Goal: Book appointment/travel/reservation

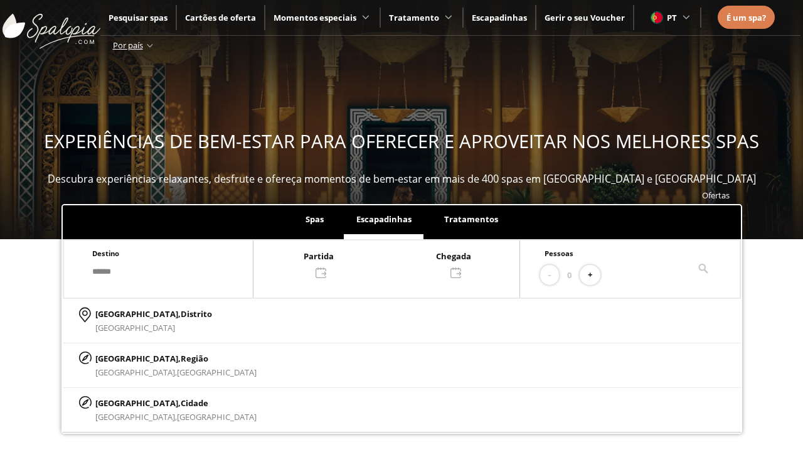
type input "******"
click at [181, 402] on span "Cidade" at bounding box center [195, 402] width 28 height 11
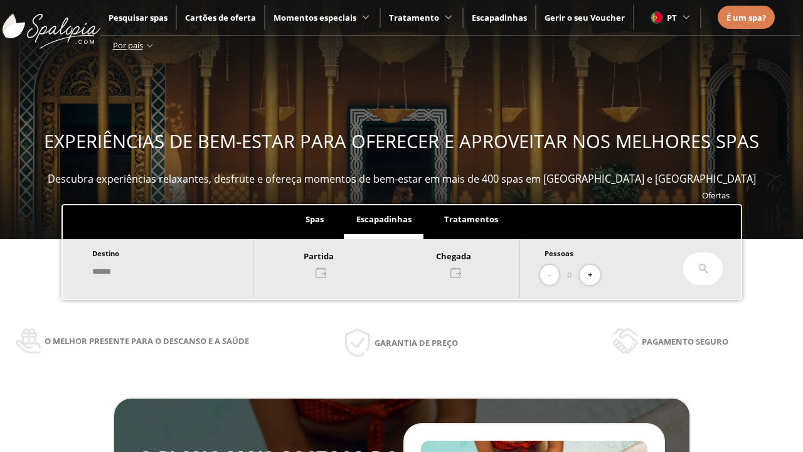
click at [400, 263] on div at bounding box center [386, 263] width 266 height 30
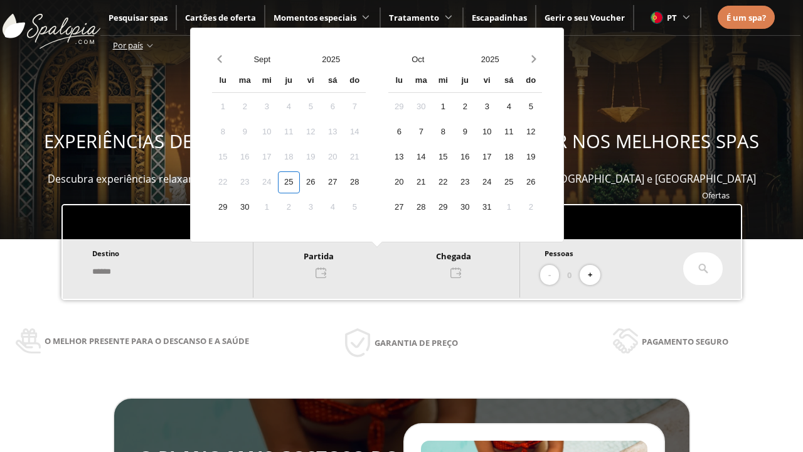
click at [344, 182] on div "27" at bounding box center [333, 182] width 22 height 22
click at [366, 182] on div "28" at bounding box center [355, 182] width 22 height 22
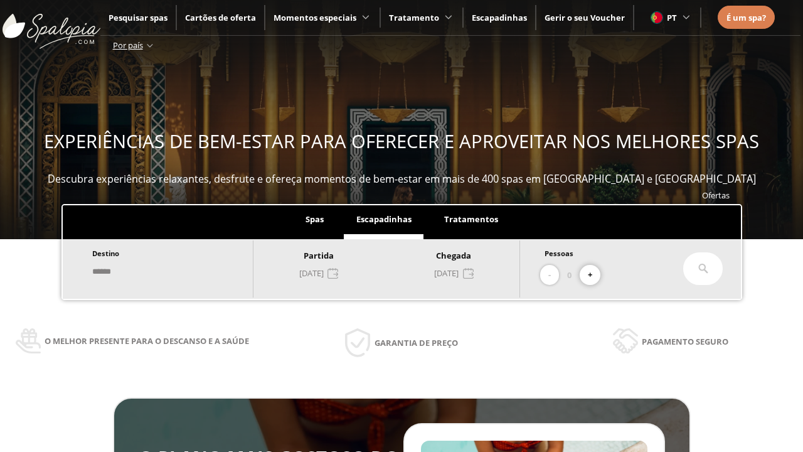
click at [595, 275] on button "+" at bounding box center [590, 275] width 21 height 21
click at [703, 268] on icon at bounding box center [703, 268] width 10 height 10
